Goal: Task Accomplishment & Management: Manage account settings

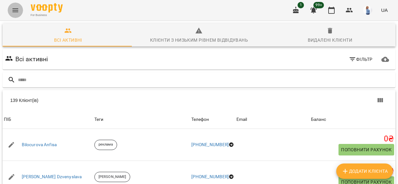
click at [13, 9] on icon "Menu" at bounding box center [16, 10] width 8 height 8
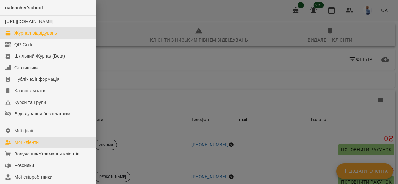
click at [25, 36] on div "Журнал відвідувань" at bounding box center [35, 33] width 43 height 6
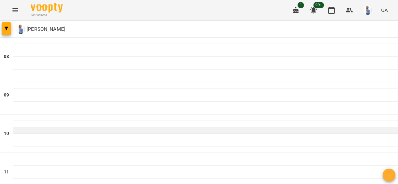
scroll to position [311, 0]
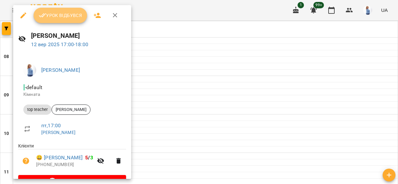
click at [72, 15] on span "Урок відбувся" at bounding box center [60, 16] width 43 height 8
